Goal: Transaction & Acquisition: Purchase product/service

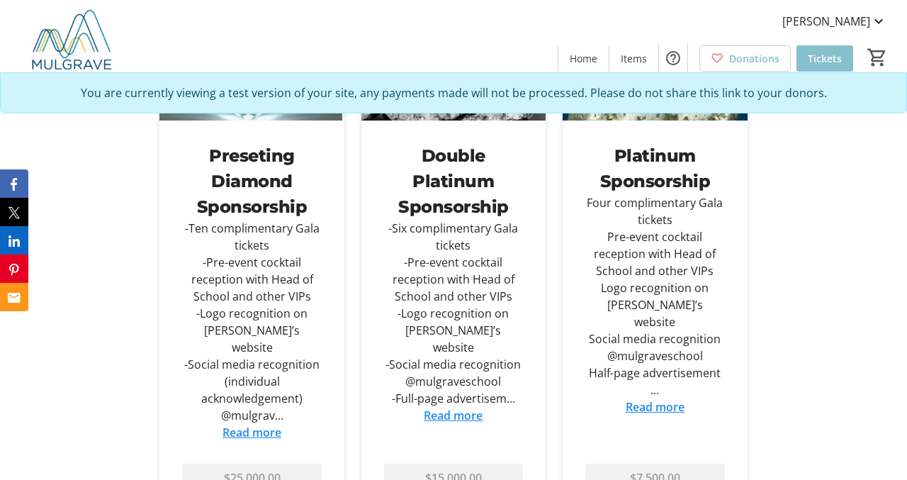
scroll to position [883, 0]
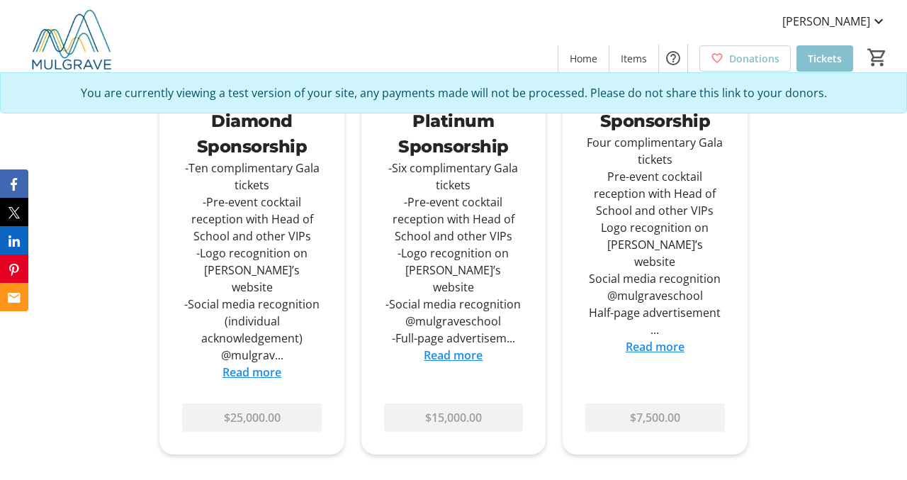
click at [452, 353] on link "Read more" at bounding box center [453, 355] width 59 height 16
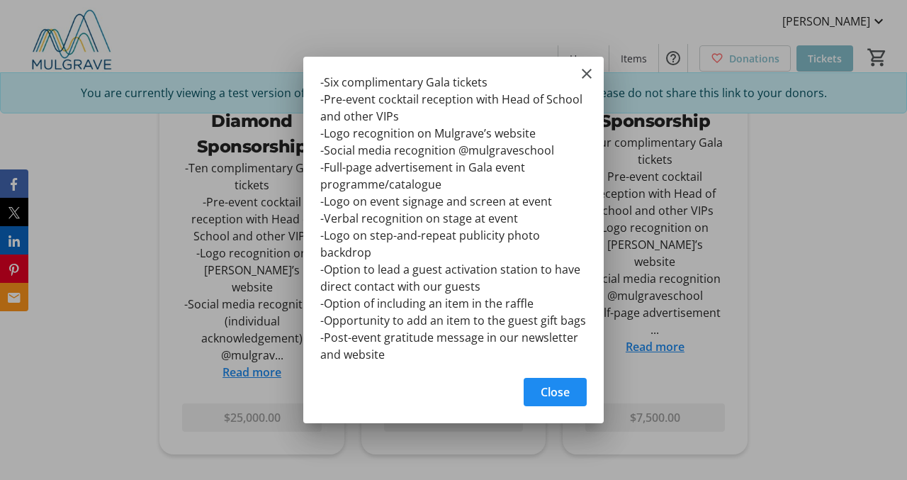
scroll to position [0, 0]
click at [558, 389] on span "Close" at bounding box center [554, 391] width 29 height 17
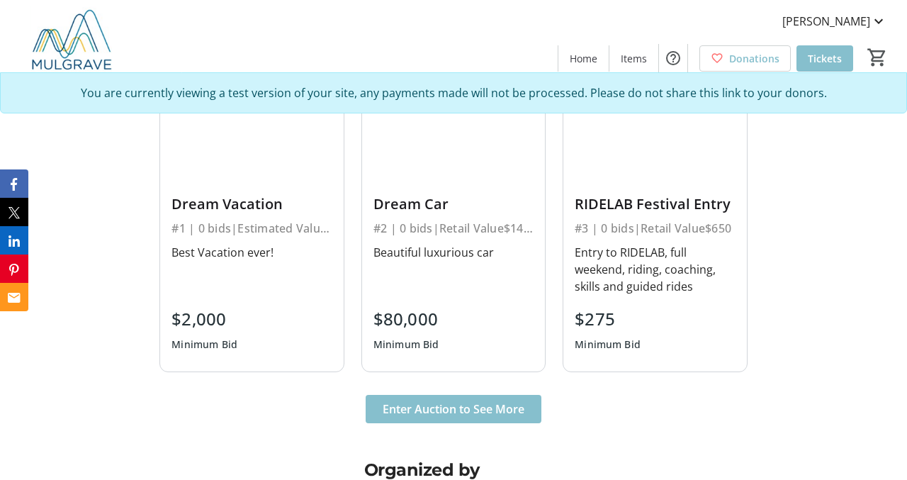
scroll to position [2841, 0]
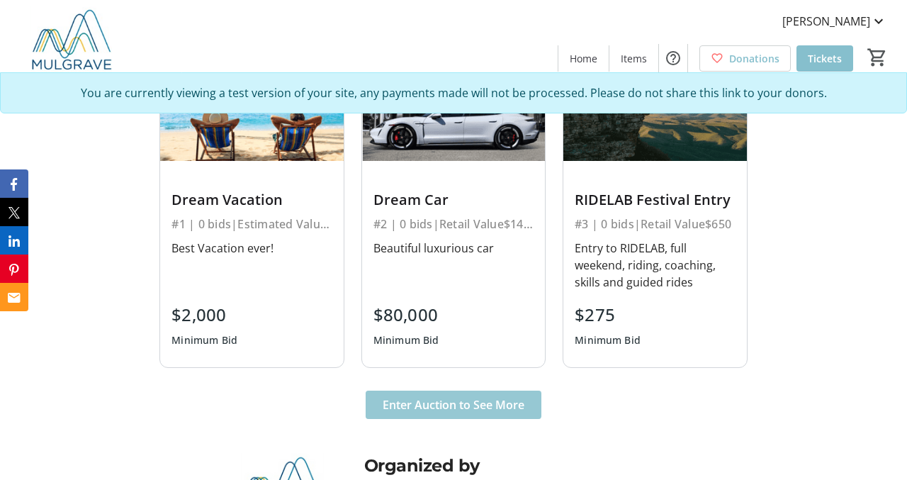
click at [464, 396] on span "Enter Auction to See More" at bounding box center [453, 404] width 142 height 17
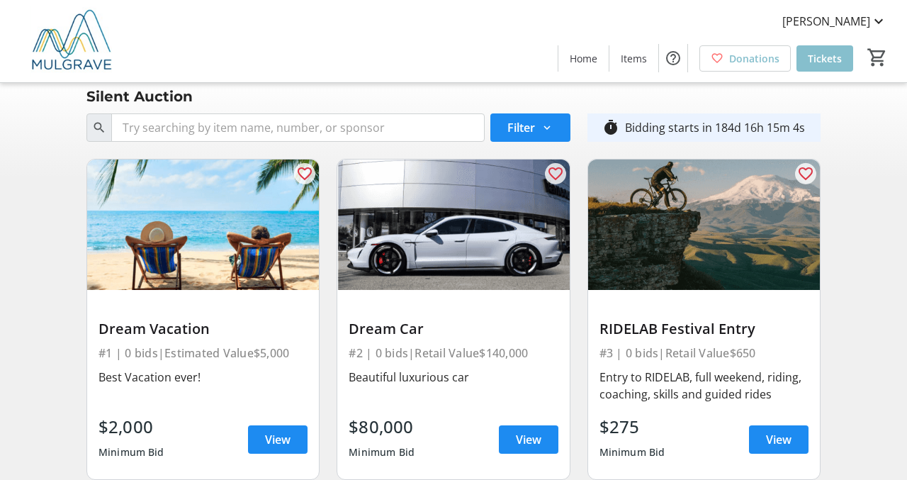
scroll to position [8, 0]
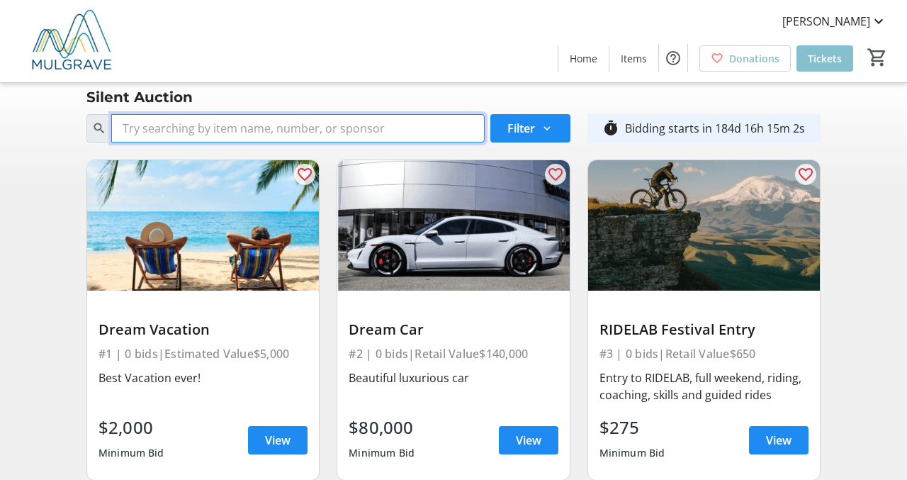
click at [429, 135] on input "Search" at bounding box center [297, 128] width 373 height 28
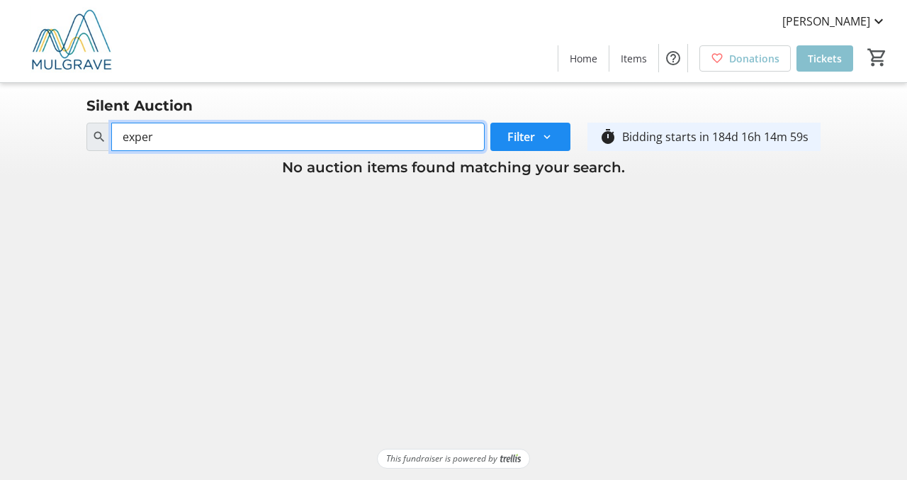
scroll to position [0, 0]
type input "experience"
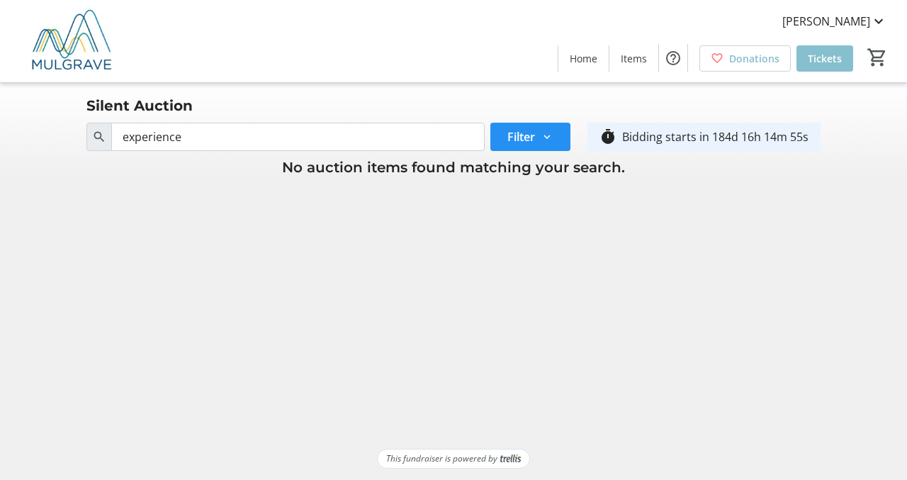
click at [527, 130] on span "Filter" at bounding box center [521, 136] width 28 height 17
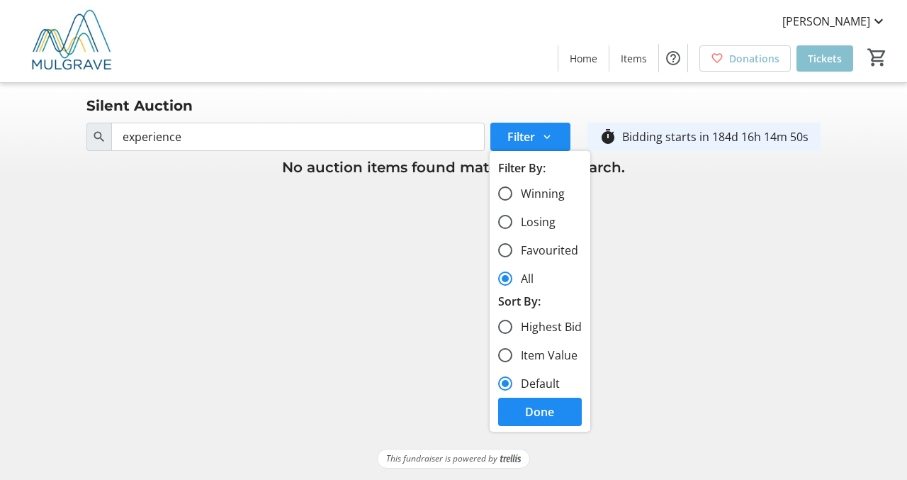
click at [637, 378] on tr-shared-auction-item-list-ui "Silent Auction Search experience Filter timer_outline Bidding starts in 184d 16…" at bounding box center [453, 265] width 907 height 365
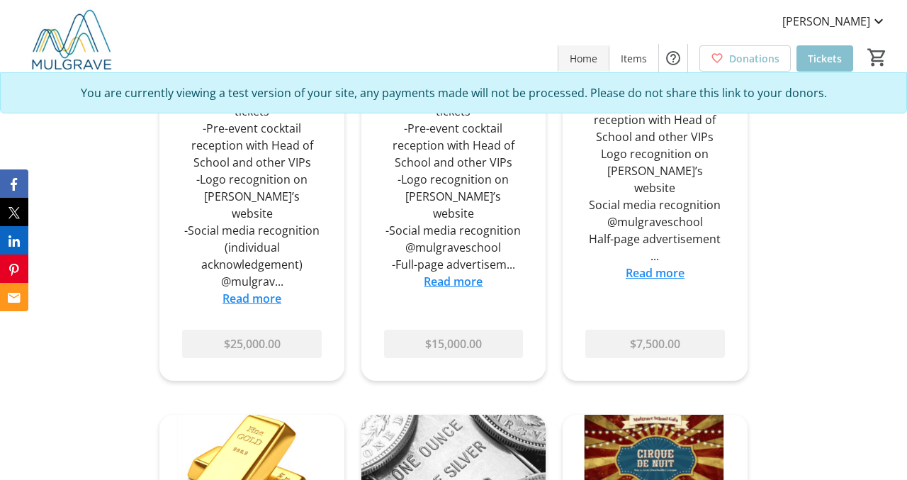
click at [589, 56] on span "Home" at bounding box center [583, 58] width 28 height 15
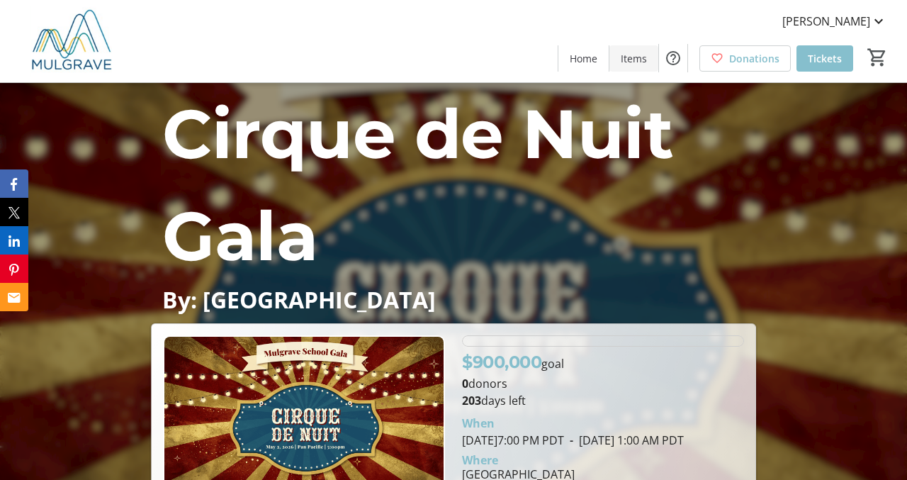
click at [645, 56] on span "Items" at bounding box center [633, 58] width 26 height 15
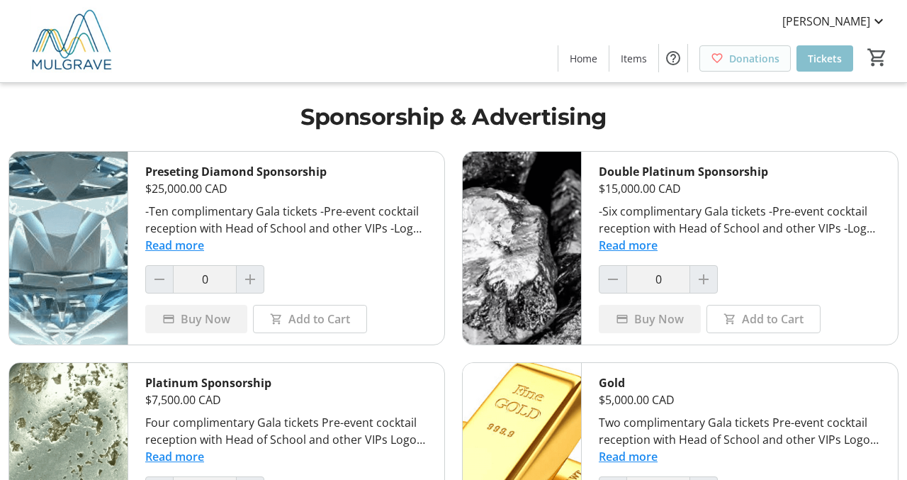
click at [735, 59] on span "Donations" at bounding box center [754, 58] width 50 height 15
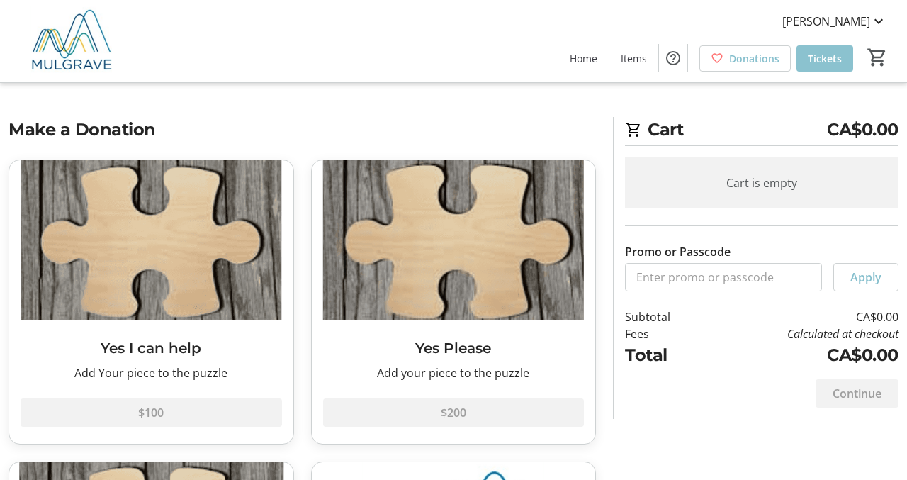
click at [825, 57] on span "Tickets" at bounding box center [824, 58] width 34 height 15
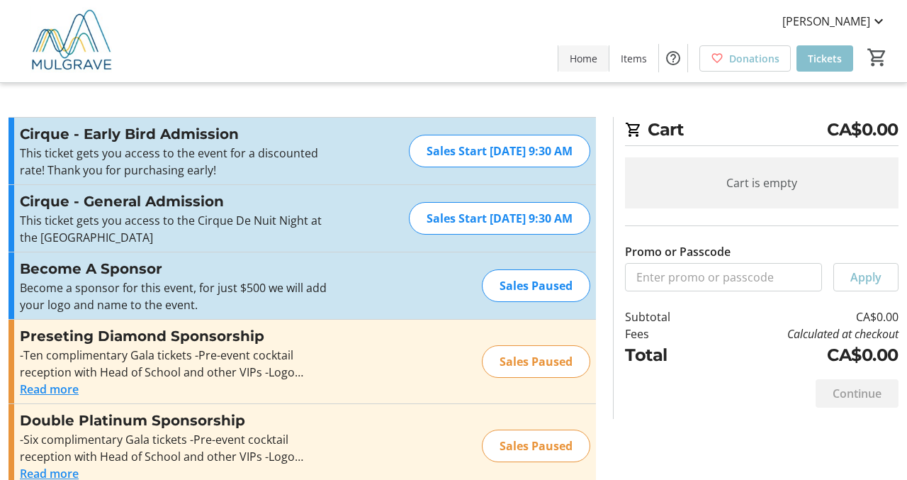
click at [589, 55] on span "Home" at bounding box center [583, 58] width 28 height 15
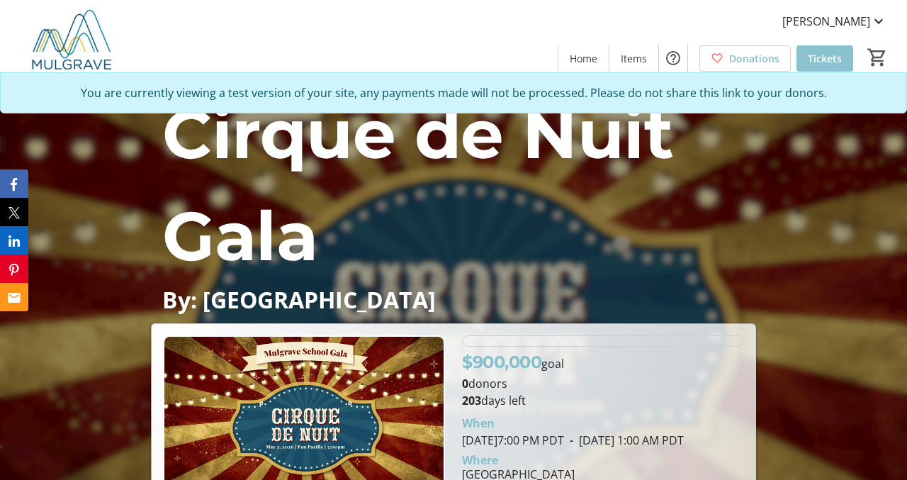
click at [820, 51] on span "Tickets" at bounding box center [824, 58] width 34 height 15
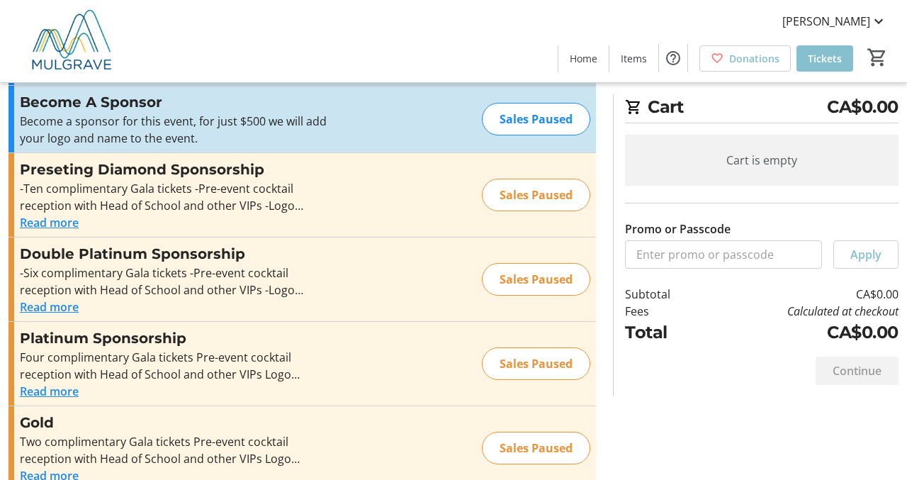
scroll to position [169, 0]
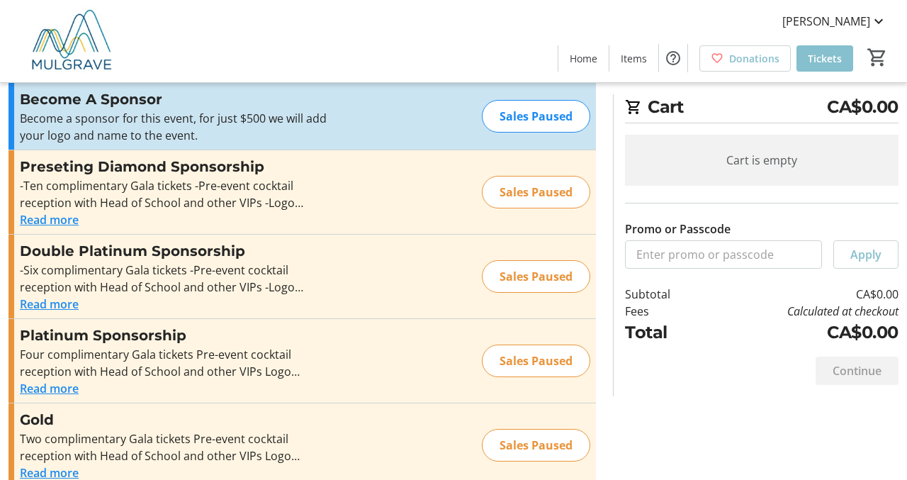
click at [182, 166] on h3 "Preseting Diamond Sponsorship" at bounding box center [175, 166] width 310 height 21
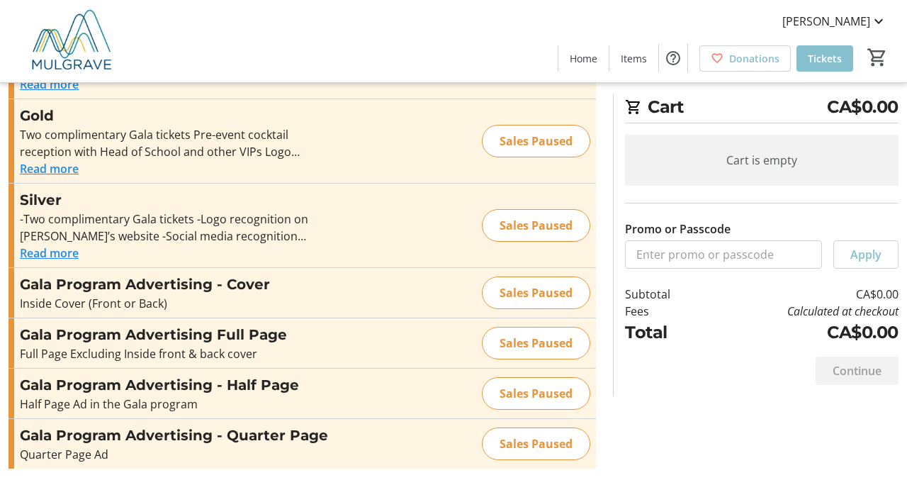
scroll to position [479, 0]
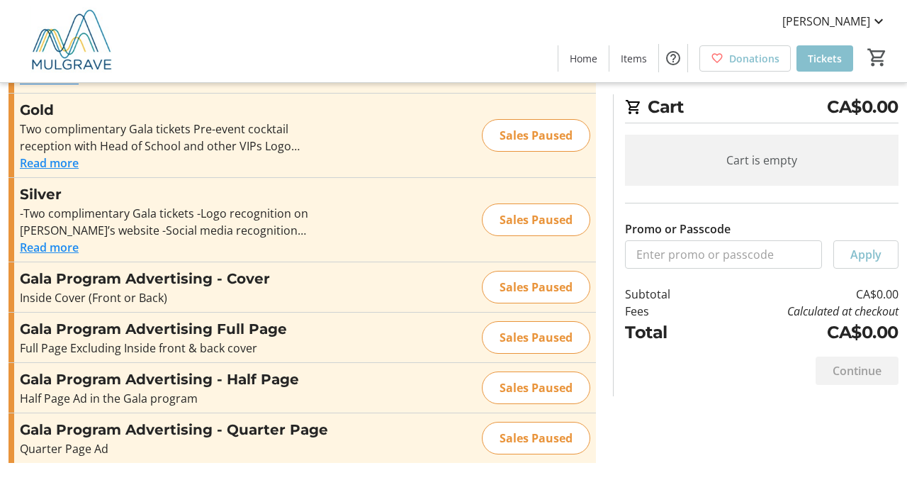
click at [231, 285] on h3 "Gala Program Advertising - Cover" at bounding box center [175, 278] width 310 height 21
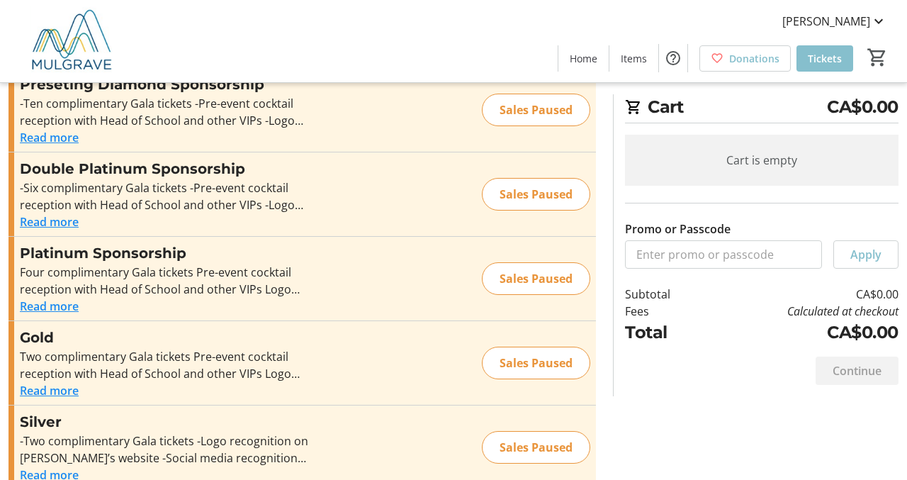
scroll to position [246, 0]
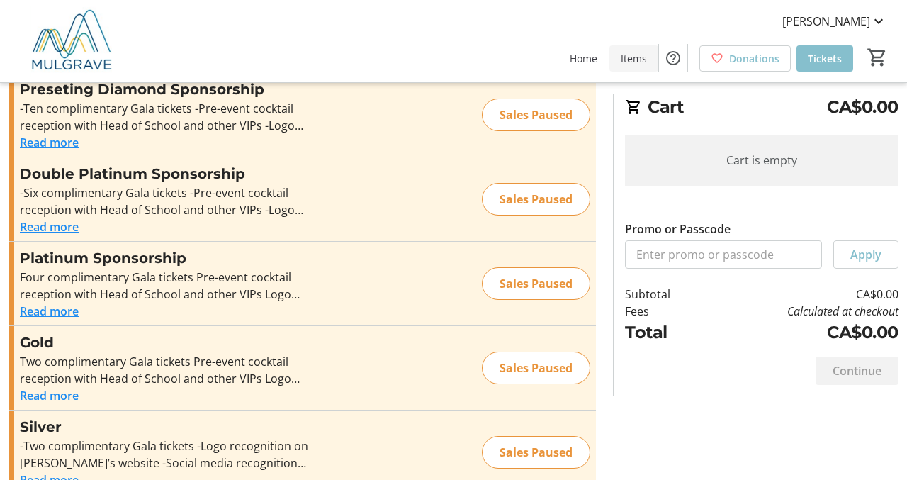
click at [630, 58] on span "Items" at bounding box center [633, 58] width 26 height 15
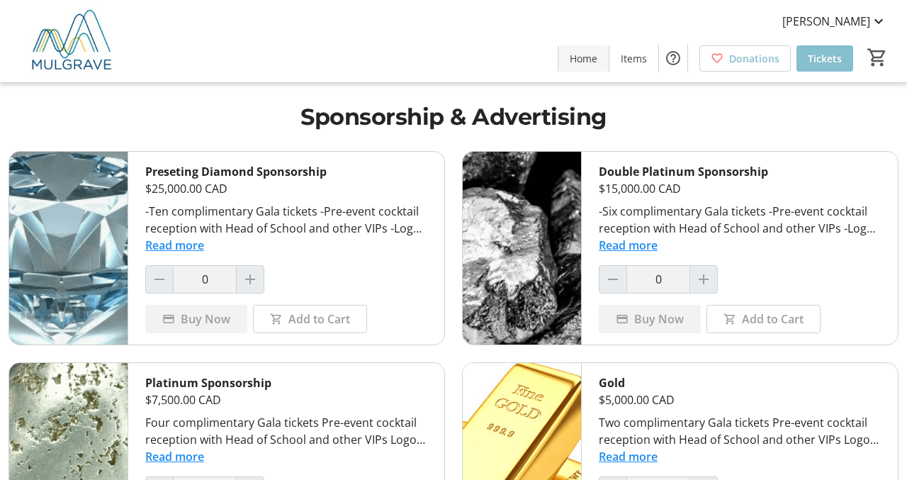
click at [587, 57] on span "Home" at bounding box center [583, 58] width 28 height 15
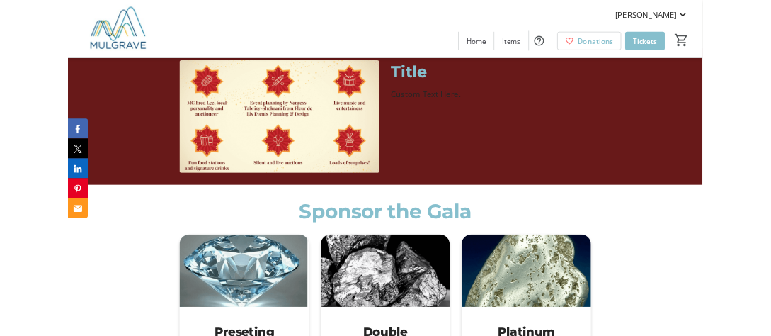
scroll to position [514, 0]
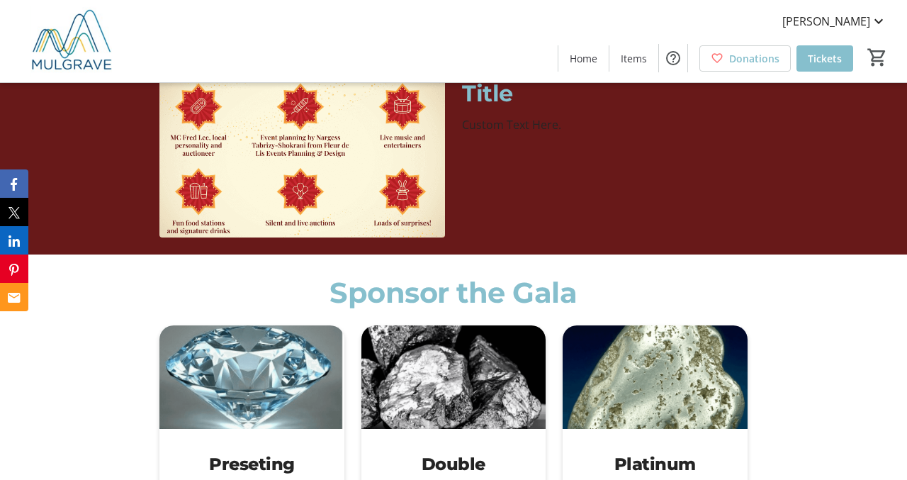
click at [489, 110] on div "Title" at bounding box center [604, 93] width 285 height 34
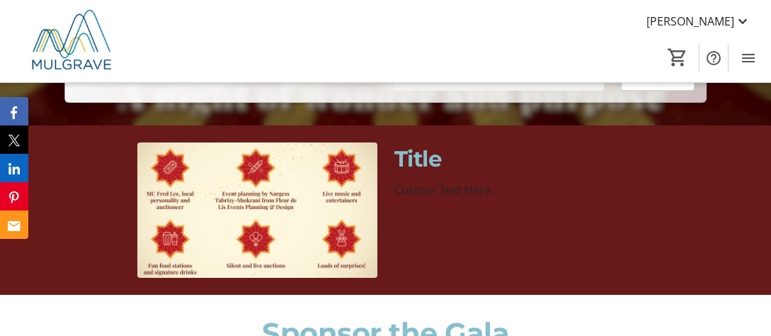
click at [489, 177] on div "Title Custom Text Here." at bounding box center [515, 170] width 240 height 56
click at [334, 197] on img at bounding box center [257, 209] width 240 height 135
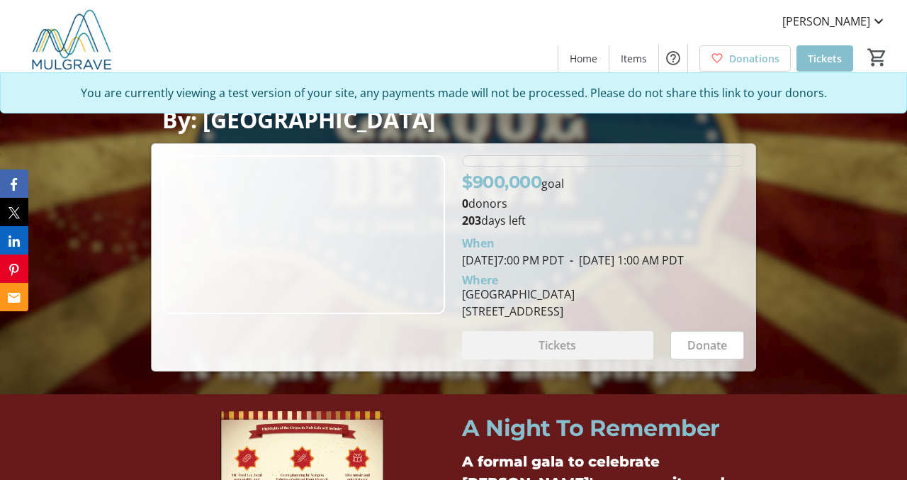
scroll to position [178, 0]
